Goal: Information Seeking & Learning: Learn about a topic

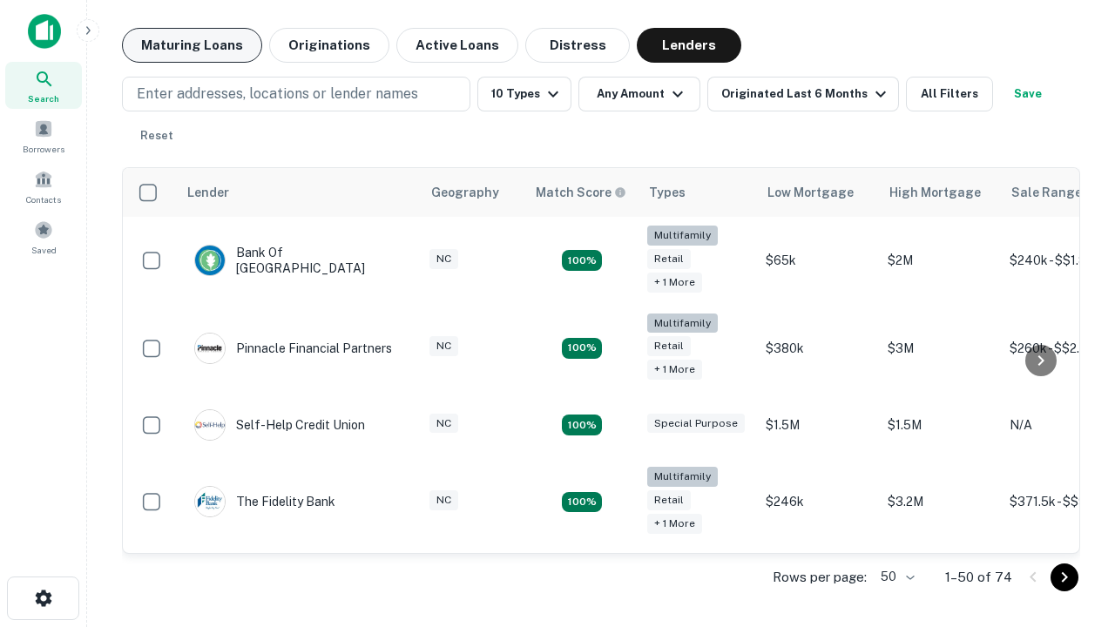
click at [192, 45] on button "Maturing Loans" at bounding box center [192, 45] width 140 height 35
